Goal: Information Seeking & Learning: Learn about a topic

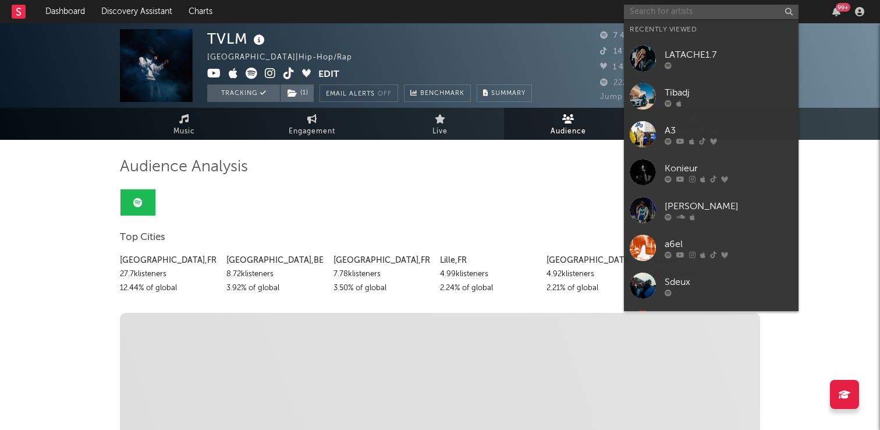
click at [664, 12] on input "text" at bounding box center [711, 12] width 175 height 15
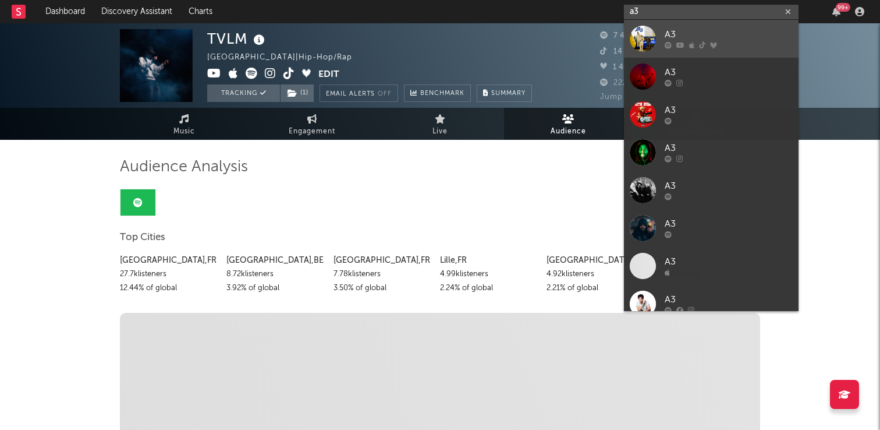
type input "a3"
click at [700, 34] on div "A3" at bounding box center [729, 35] width 128 height 14
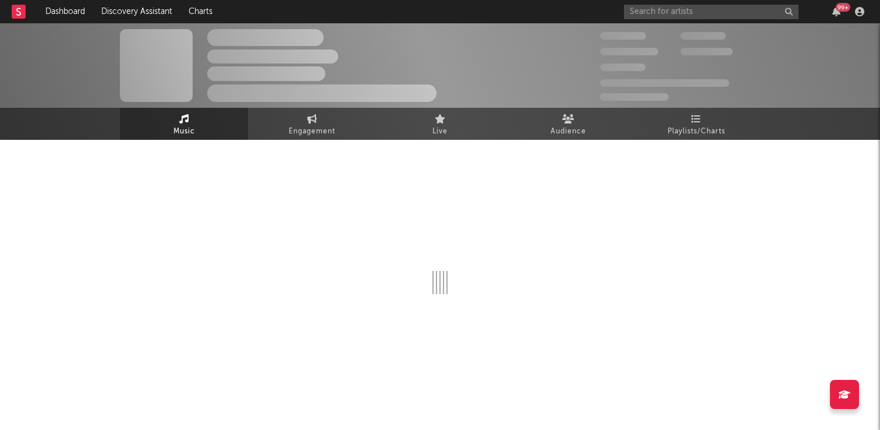
select select "1w"
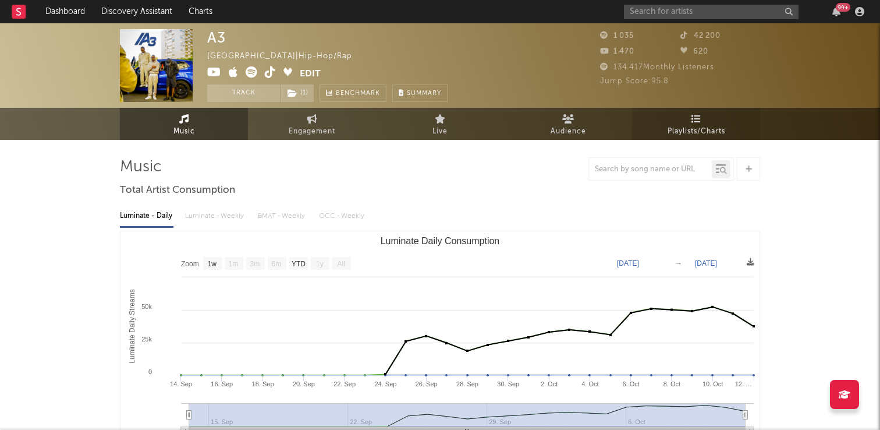
click at [700, 116] on icon at bounding box center [697, 118] width 10 height 9
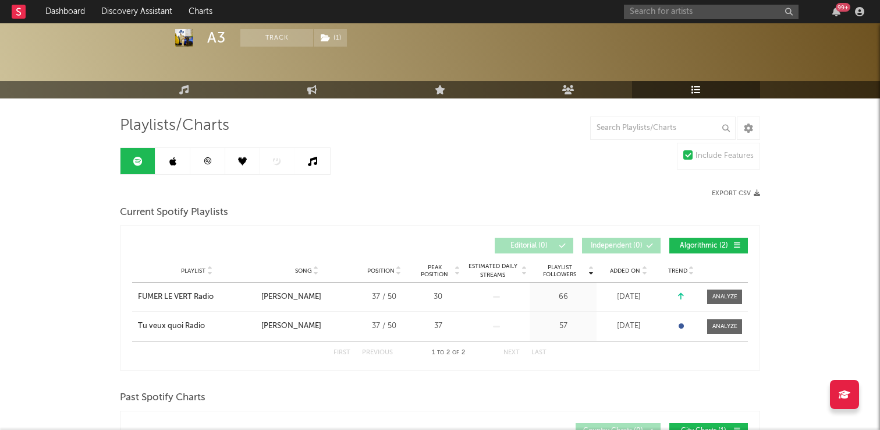
scroll to position [49, 0]
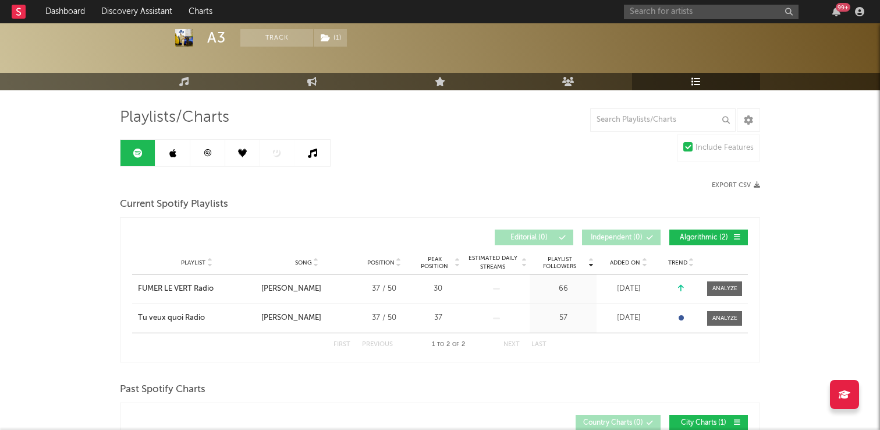
click at [205, 162] on link at bounding box center [207, 153] width 35 height 26
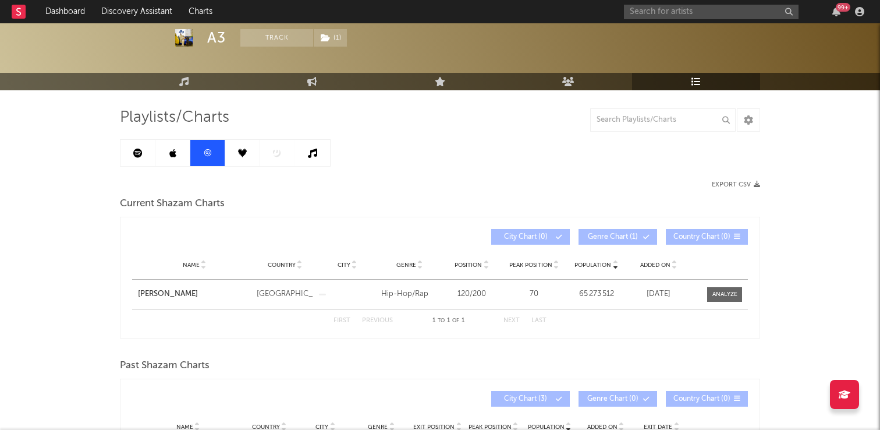
click at [185, 161] on link at bounding box center [172, 153] width 35 height 26
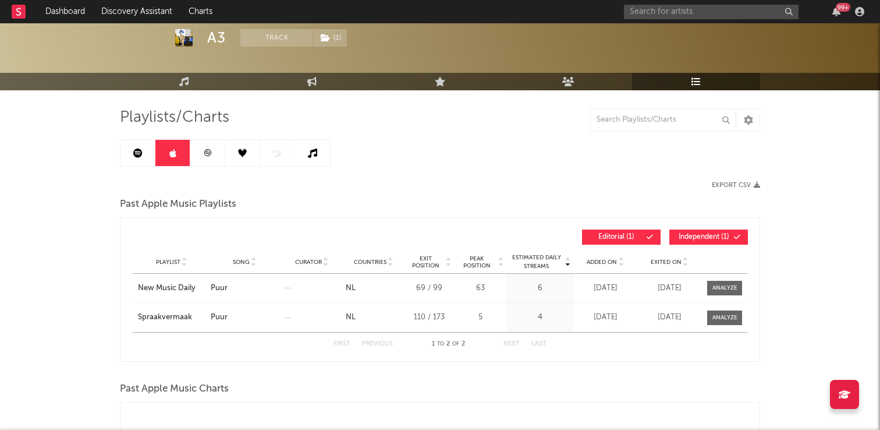
click at [199, 161] on link at bounding box center [207, 153] width 35 height 26
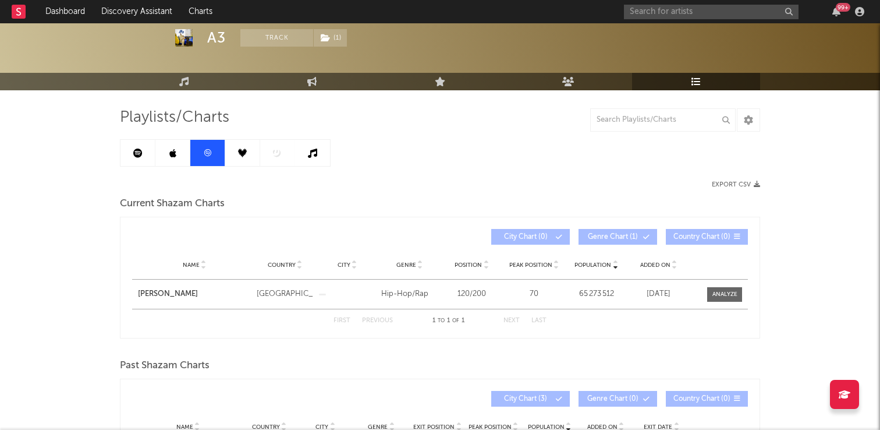
click at [186, 162] on link at bounding box center [172, 153] width 35 height 26
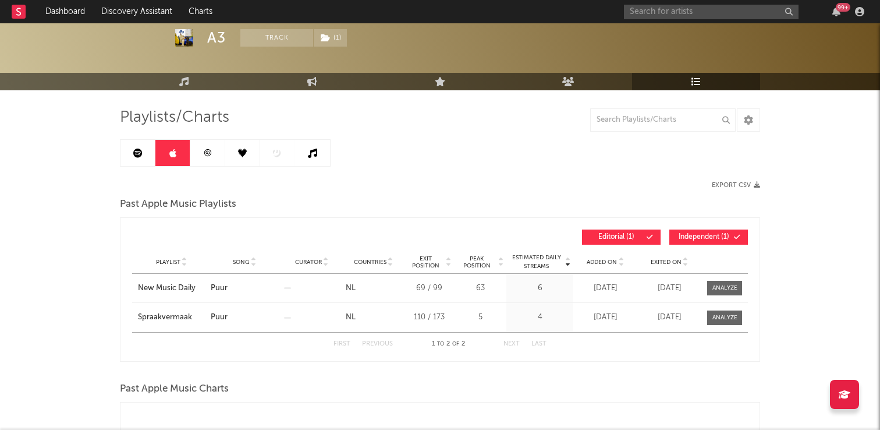
click at [246, 153] on icon at bounding box center [242, 152] width 9 height 9
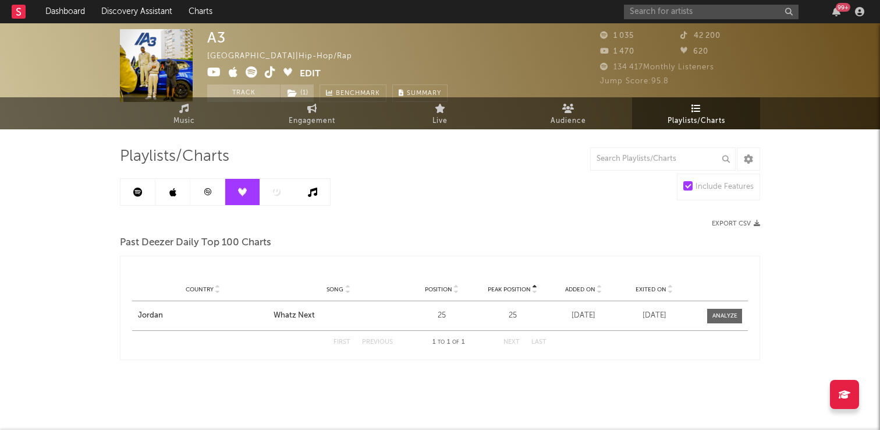
scroll to position [10, 0]
